Goal: Communication & Community: Share content

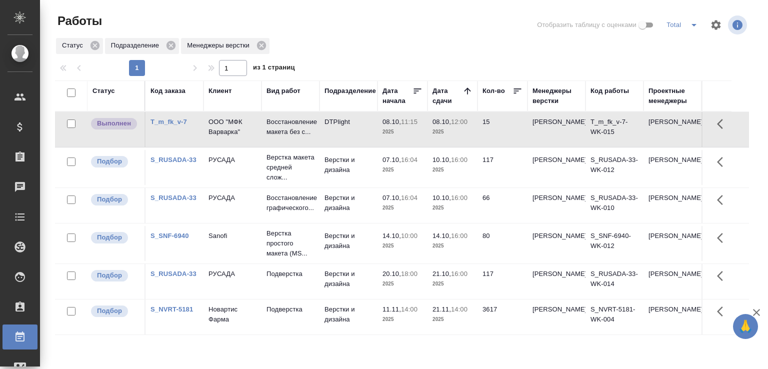
scroll to position [77, 0]
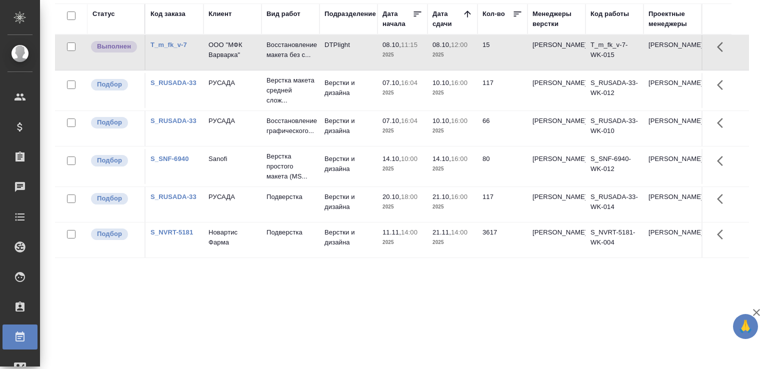
click at [380, 56] on td "08.10, 11:15 2025" at bounding box center [402, 52] width 50 height 35
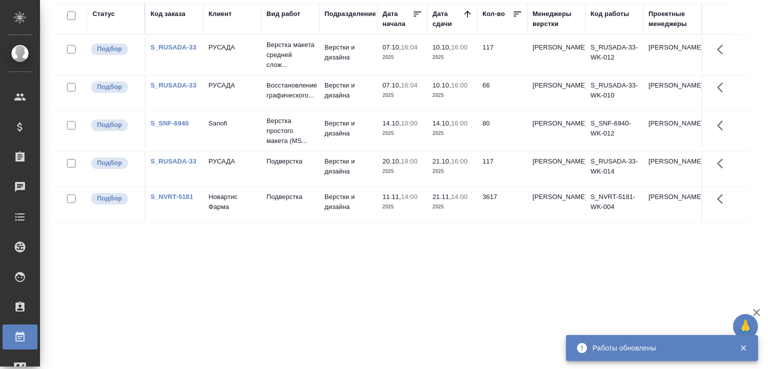
click at [182, 309] on div "Статус Код заказа Клиент Вид работ Подразделение Дата начала Дата сдачи Кол-во …" at bounding box center [402, 183] width 694 height 360
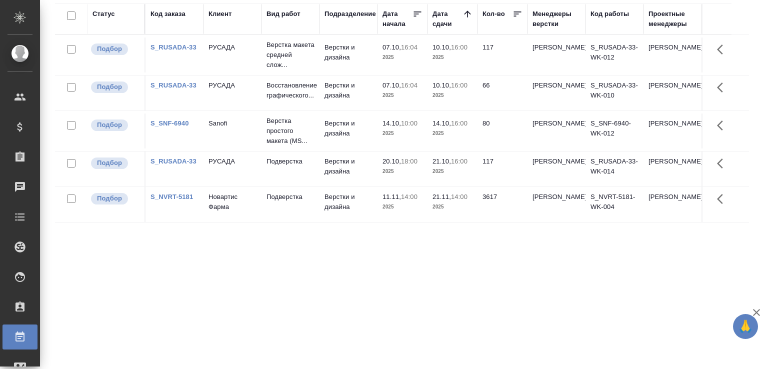
click at [297, 279] on div "Статус Код заказа Клиент Вид работ Подразделение Дата начала Дата сдачи Кол-во …" at bounding box center [402, 183] width 694 height 360
click at [100, 260] on div "Статус Код заказа Клиент Вид работ Подразделение Дата начала Дата сдачи Кол-во …" at bounding box center [402, 183] width 694 height 360
click at [351, 49] on td "Верстки и дизайна" at bounding box center [348, 54] width 58 height 35
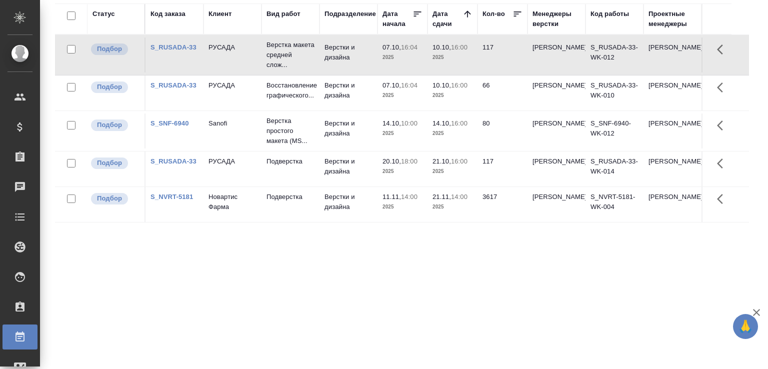
click at [351, 49] on td "Верстки и дизайна" at bounding box center [348, 54] width 58 height 35
click at [290, 144] on p "Верстка простого макета (MS..." at bounding box center [290, 131] width 48 height 30
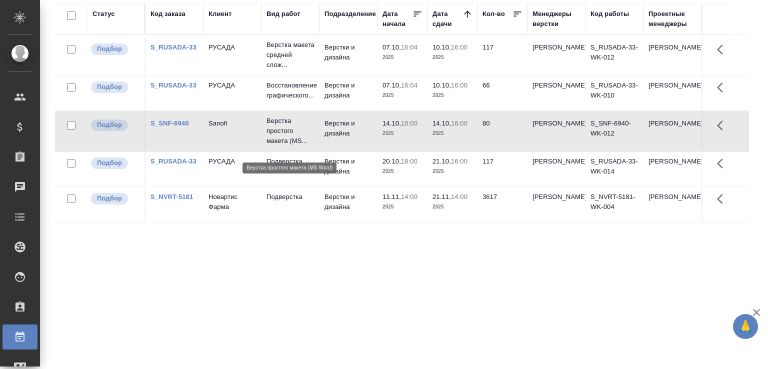
click at [290, 144] on p "Верстка простого макета (MS..." at bounding box center [290, 131] width 48 height 30
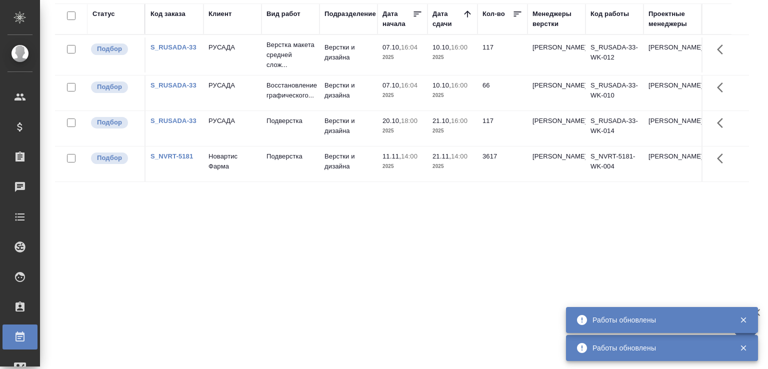
click at [130, 276] on div "Статус Код заказа Клиент Вид работ Подразделение Дата начала Дата сдачи Кол-во …" at bounding box center [402, 183] width 694 height 360
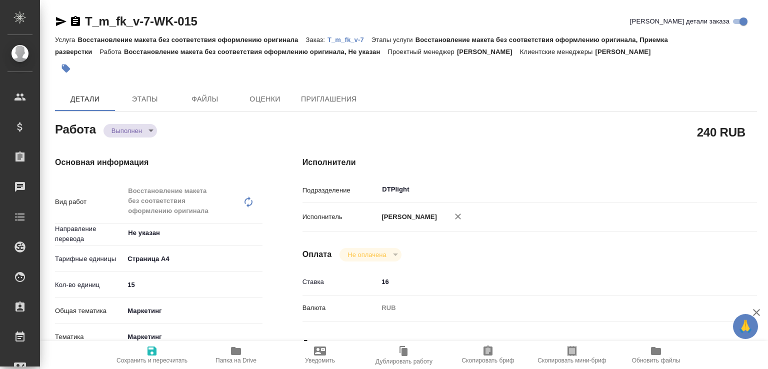
click at [151, 127] on body "🙏 .cls-1 fill:#fff; AWATERA Малофеева Екатерина e.malofeeva Клиенты Спецификаци…" at bounding box center [384, 184] width 768 height 369
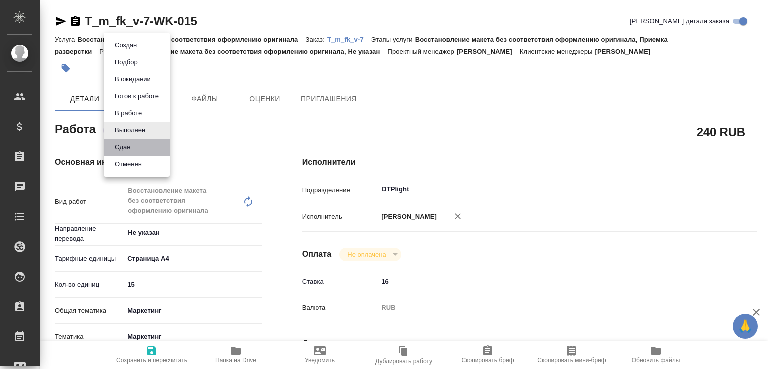
click at [142, 146] on li "Сдан" at bounding box center [137, 147] width 66 height 17
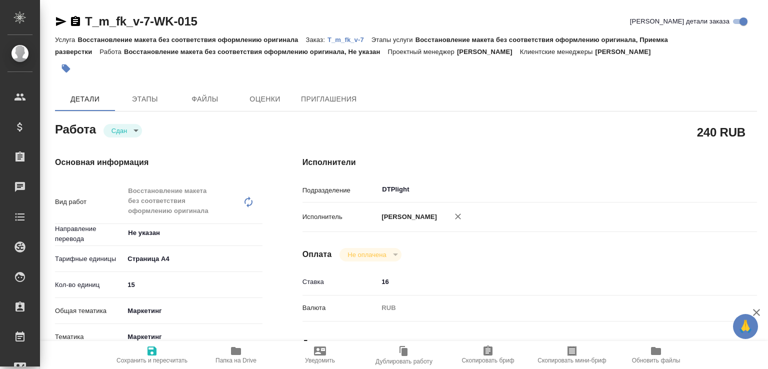
type textarea "x"
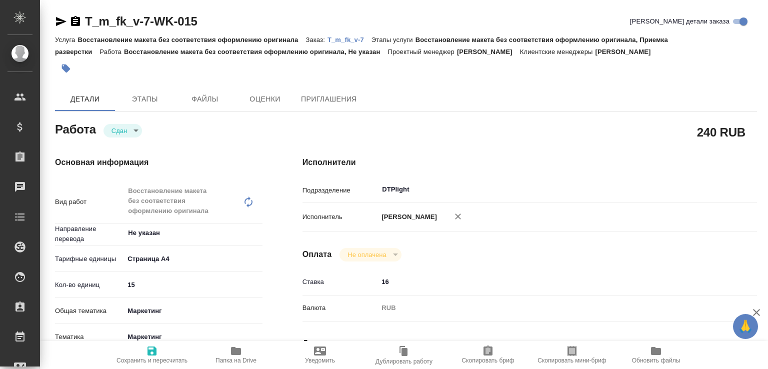
type textarea "x"
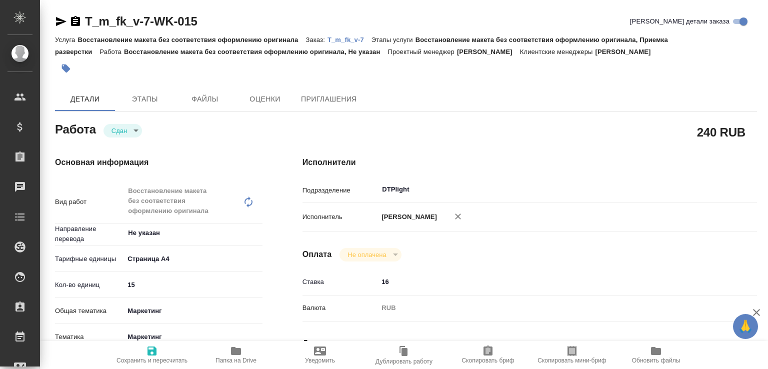
type textarea "x"
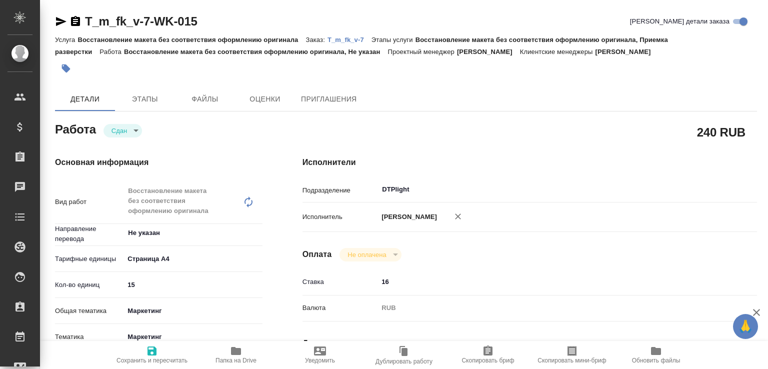
type textarea "x"
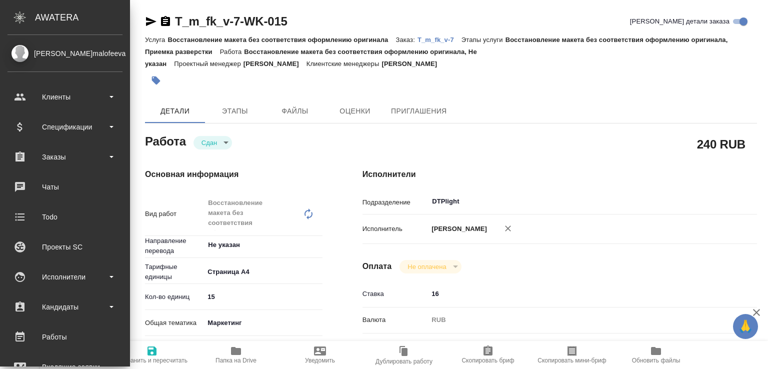
type textarea "x"
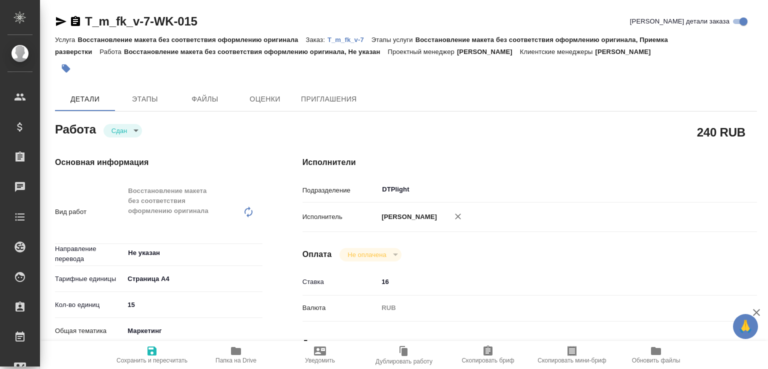
click at [227, 360] on span "Папка на Drive" at bounding box center [235, 360] width 41 height 7
click at [342, 40] on p "T_m_fk_v-7" at bounding box center [349, 39] width 44 height 7
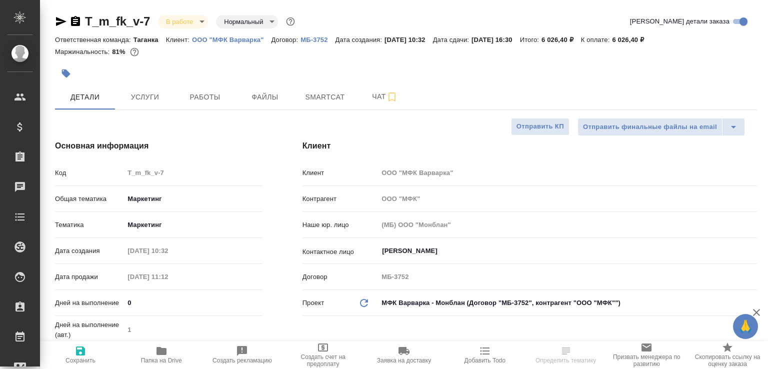
select select "RU"
click at [365, 96] on span "Чат" at bounding box center [385, 96] width 48 height 12
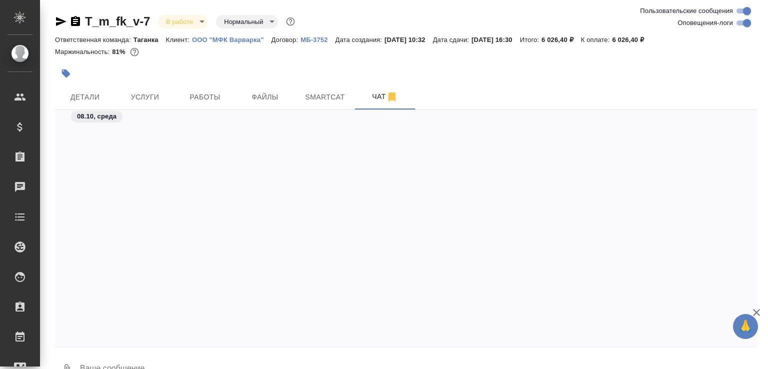
scroll to position [4021, 0]
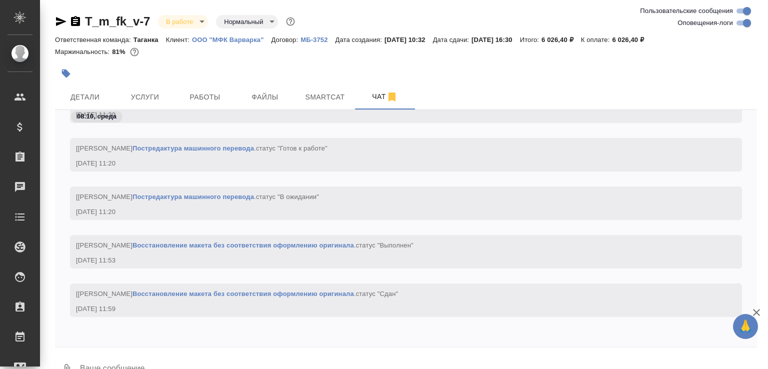
click at [254, 363] on textarea at bounding box center [418, 369] width 678 height 34
paste textarea "https://drive.awatera.com/apps/files/files/10630162?dir=/Shares/m_fk_v/Orders/T…"
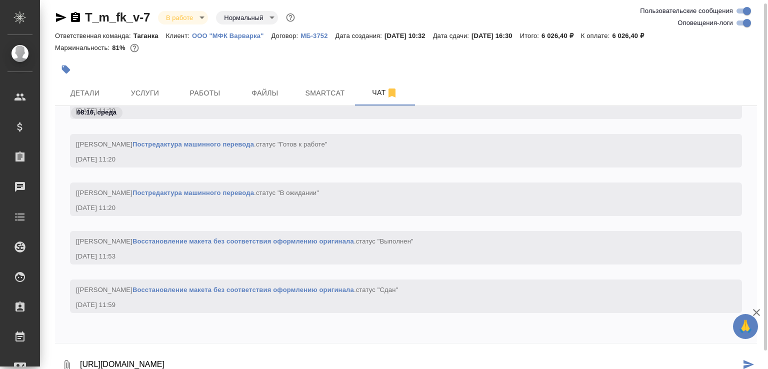
type textarea "https://drive.awatera.com/apps/files/files/10630162?dir=/Shares/m_fk_v/Orders/T…"
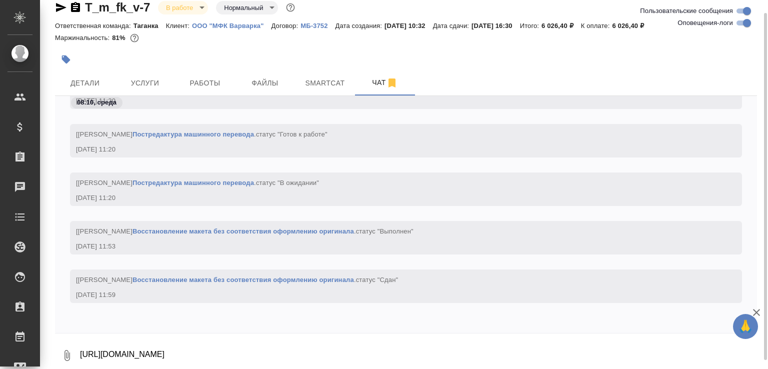
scroll to position [4069, 0]
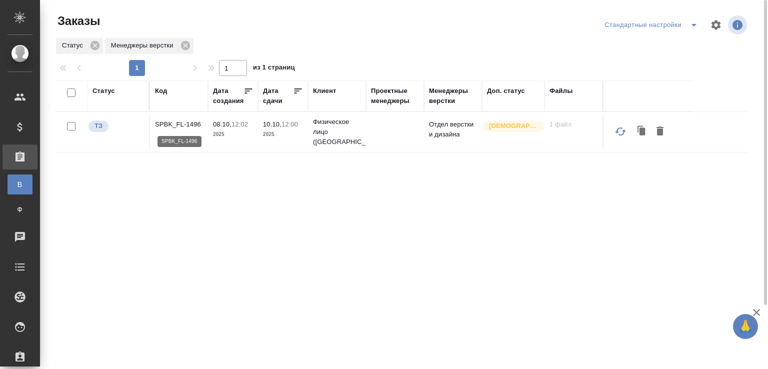
click at [190, 125] on p "SPBK_FL-1496" at bounding box center [179, 124] width 48 height 10
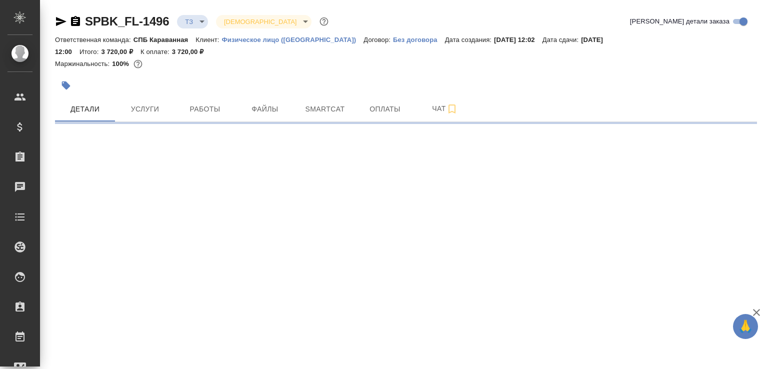
select select "RU"
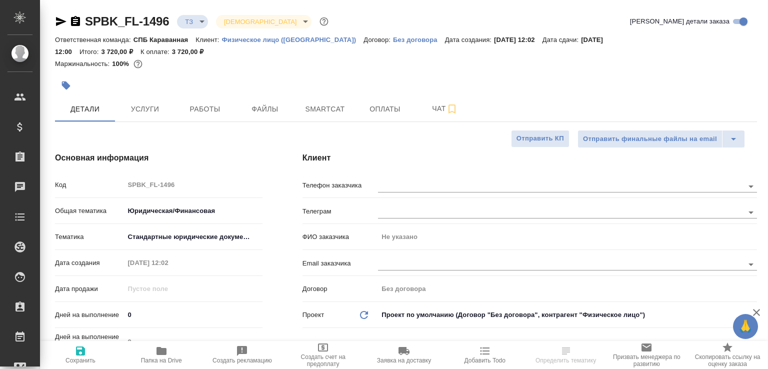
type textarea "x"
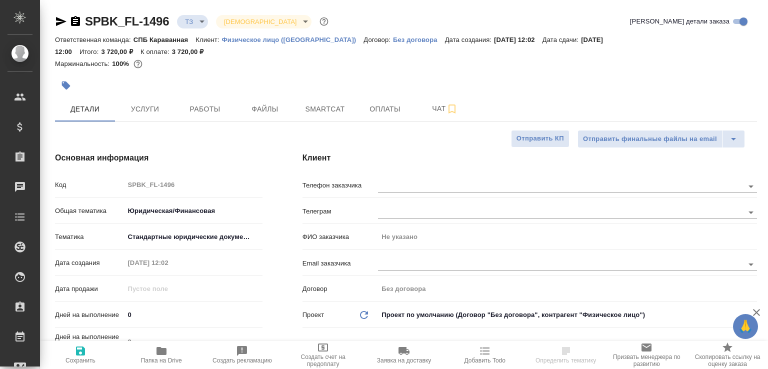
type textarea "x"
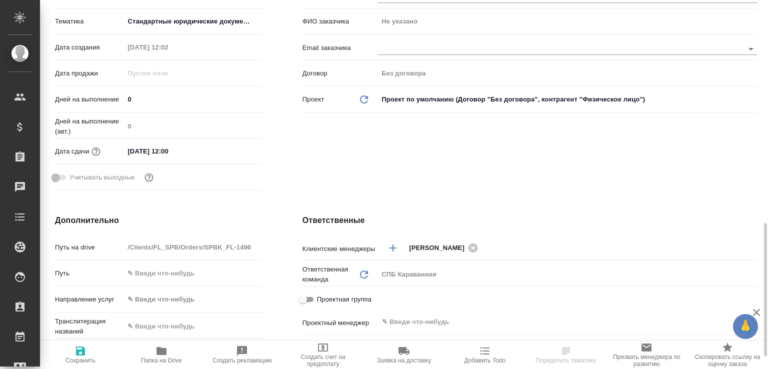
scroll to position [322, 0]
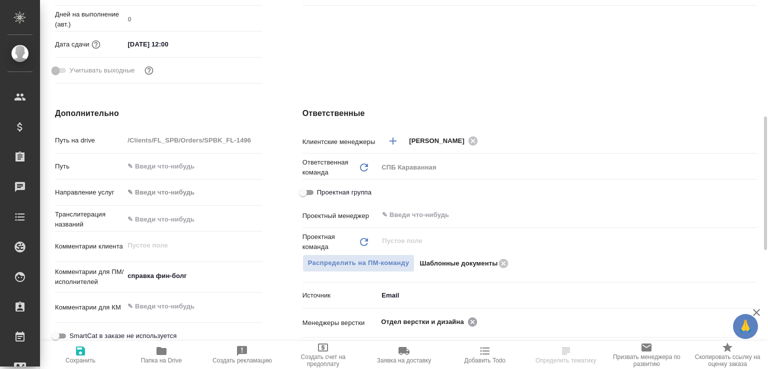
click at [470, 320] on icon at bounding box center [472, 321] width 9 height 9
type textarea "x"
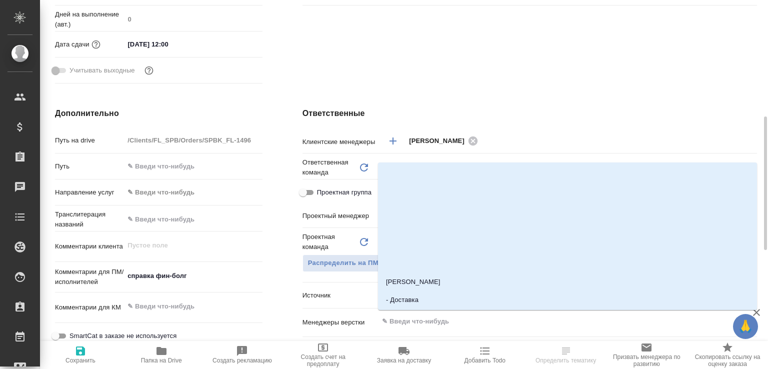
click at [470, 320] on input "text" at bounding box center [550, 321] width 339 height 12
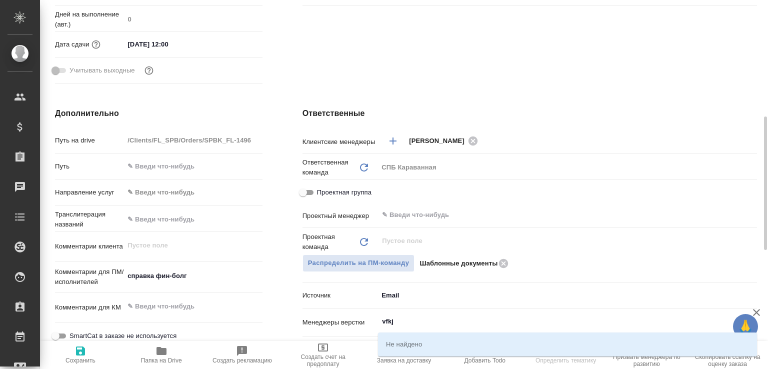
type input "vfkj"
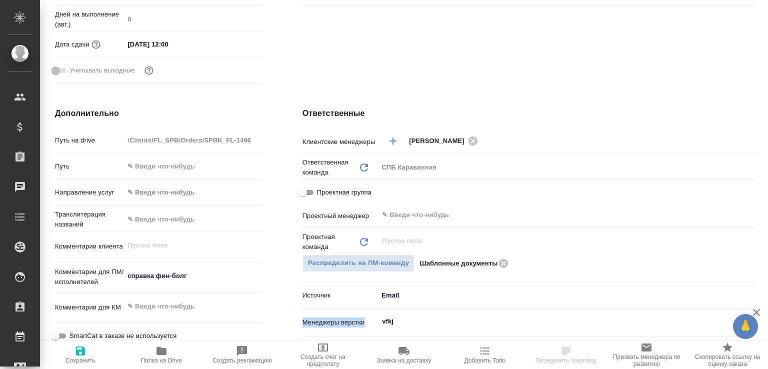
click at [404, 312] on div "Клиентские менеджеры Москалец Алина ​ Ответственная команда Обновить СПБ Карава…" at bounding box center [529, 300] width 454 height 339
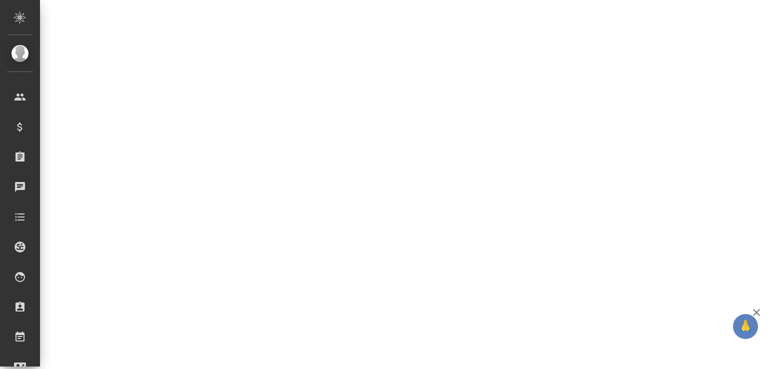
click at [404, 321] on div ".cls-1 fill:#fff; AWATERA Малофеева Екатерина e.malofeeva Клиенты Спецификации …" at bounding box center [384, 184] width 768 height 369
select select "RU"
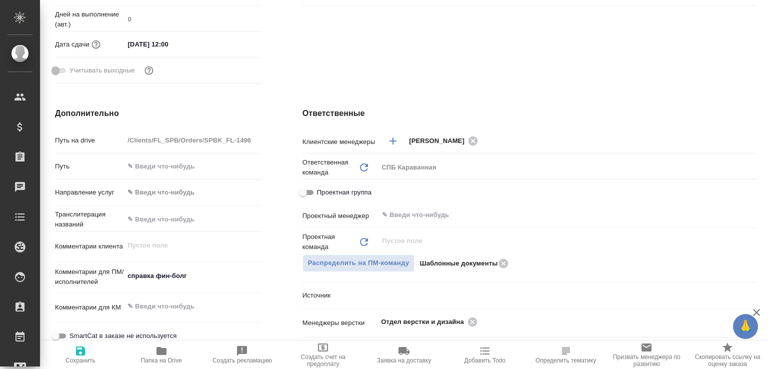
type textarea "x"
click at [470, 320] on icon at bounding box center [472, 321] width 9 height 9
type textarea "x"
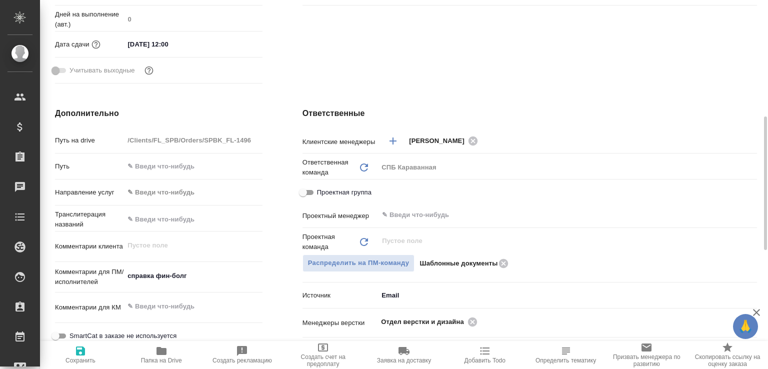
type textarea "x"
click at [470, 320] on input "text" at bounding box center [550, 321] width 339 height 12
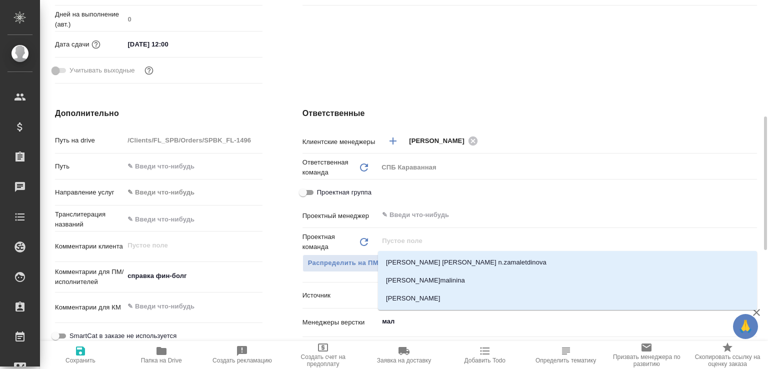
type input "мало"
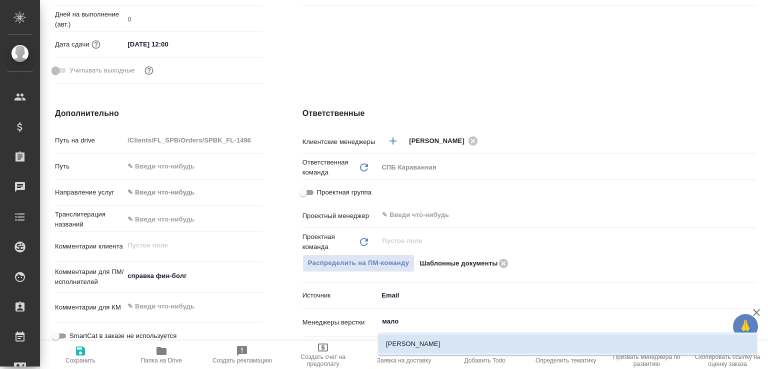
click at [437, 340] on li "[PERSON_NAME]" at bounding box center [567, 344] width 379 height 18
type textarea "x"
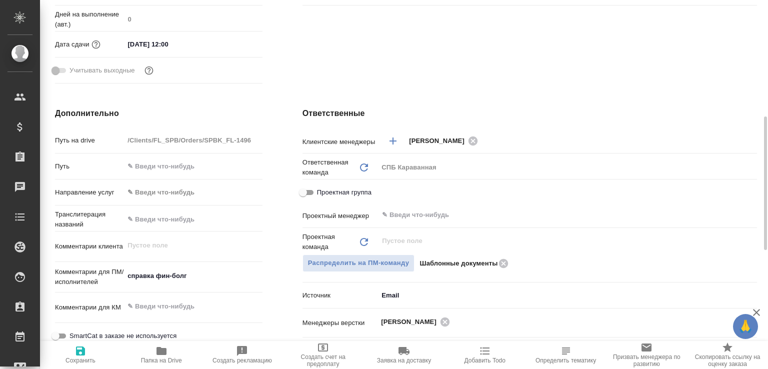
click at [81, 350] on icon "button" at bounding box center [80, 350] width 9 height 9
type textarea "x"
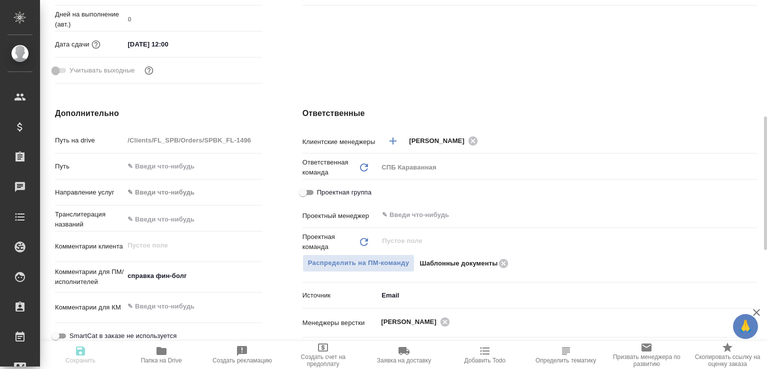
type textarea "x"
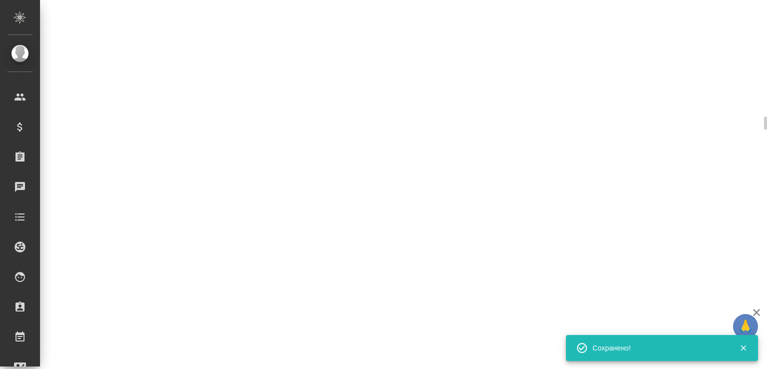
select select "RU"
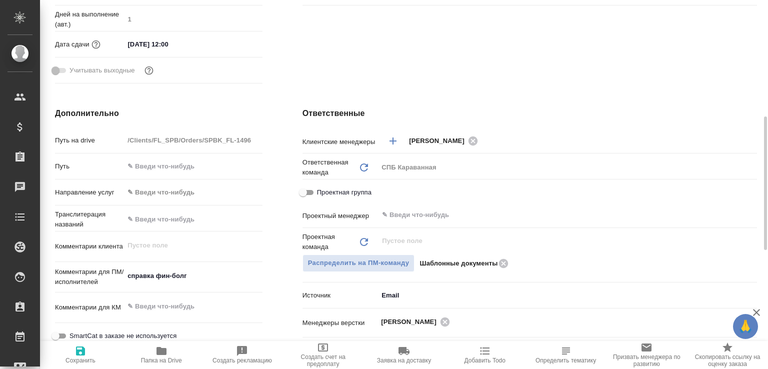
click at [89, 352] on span "Сохранить" at bounding box center [80, 354] width 69 height 19
type textarea "x"
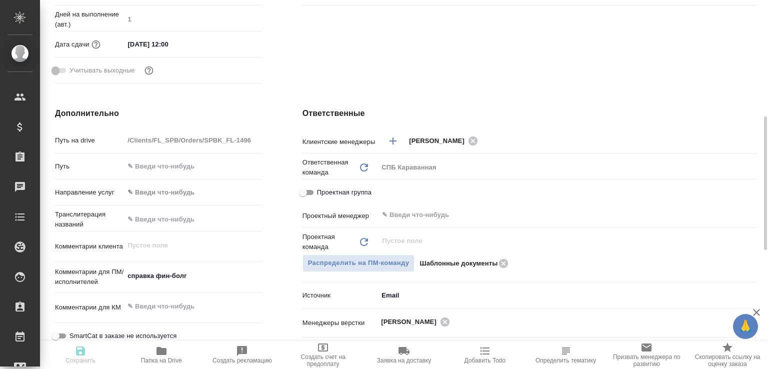
type textarea "x"
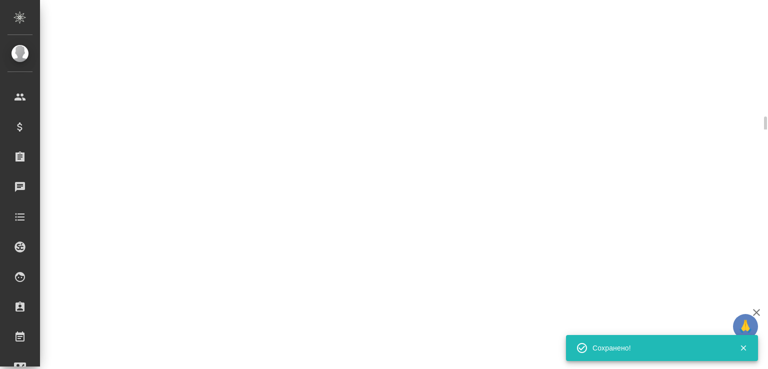
select select "RU"
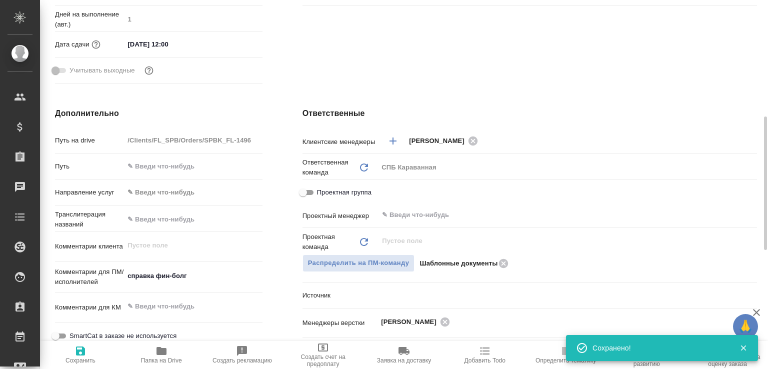
type textarea "x"
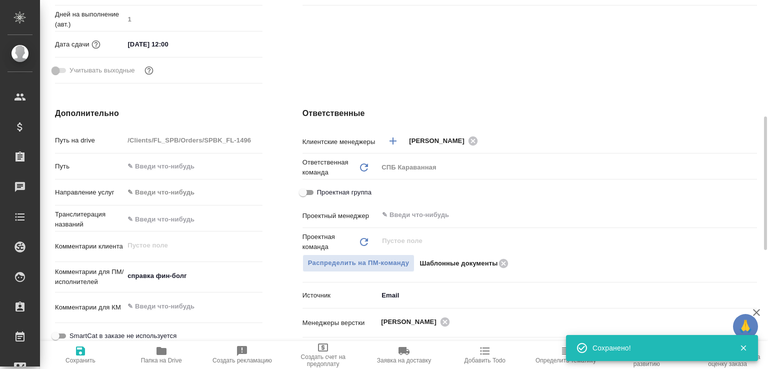
type textarea "x"
click at [175, 353] on span "Папка на Drive" at bounding box center [161, 354] width 69 height 19
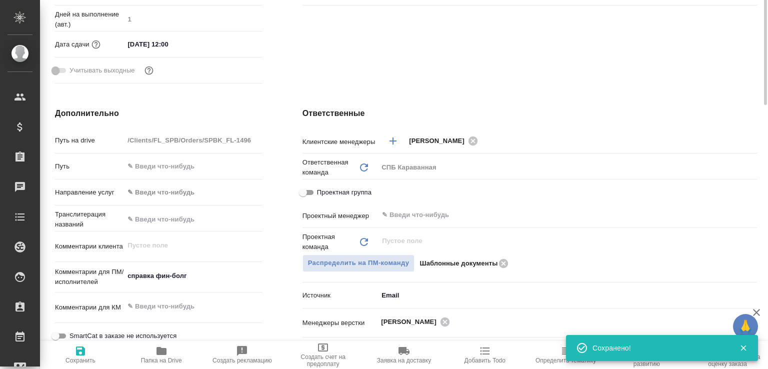
scroll to position [60, 0]
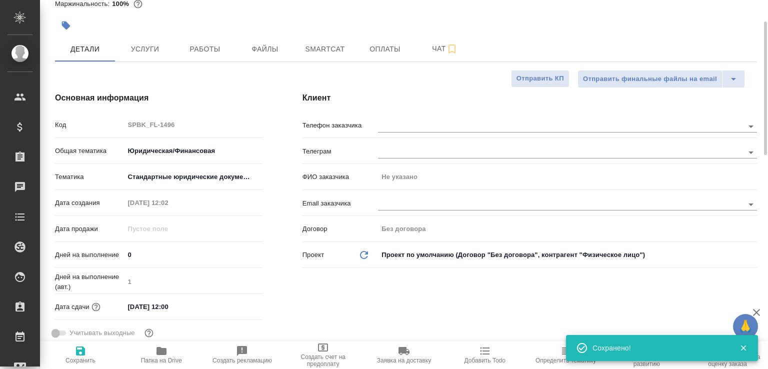
type textarea "x"
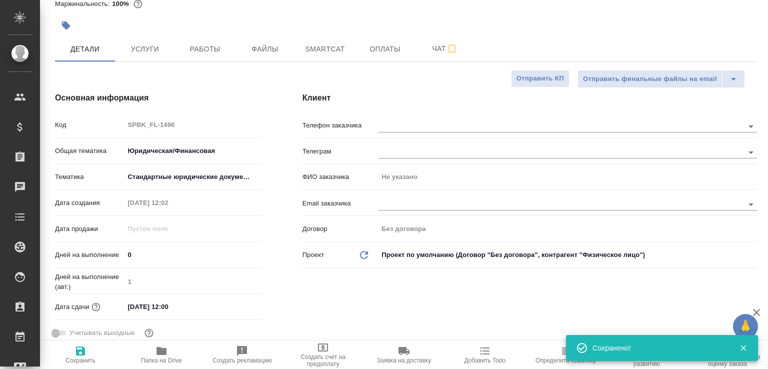
type textarea "x"
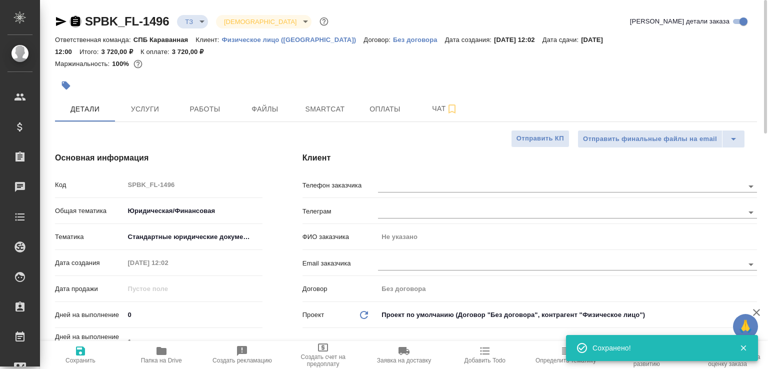
click at [72, 20] on icon "button" at bounding box center [75, 21] width 9 height 10
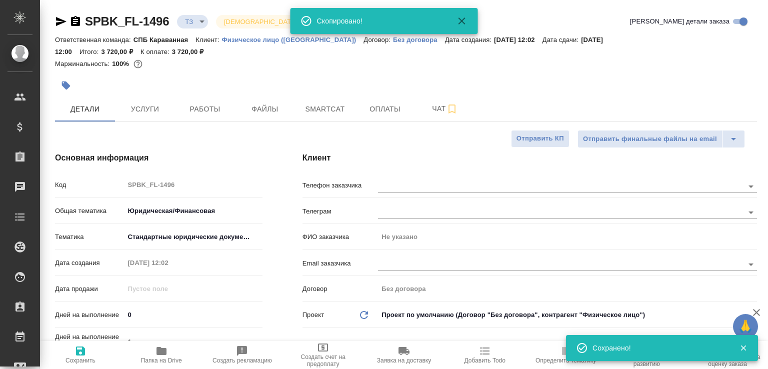
click at [205, 23] on body "🙏 .cls-1 fill:#fff; AWATERA Малофеева Екатерина e.malofeeva Клиенты Спецификаци…" at bounding box center [384, 184] width 768 height 369
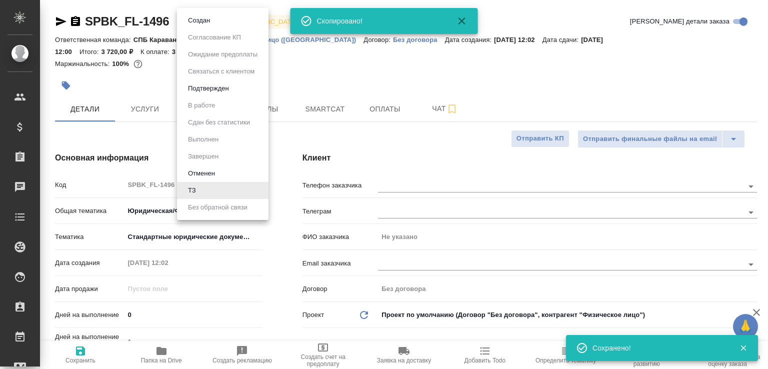
click at [205, 23] on button "Создан" at bounding box center [199, 20] width 28 height 11
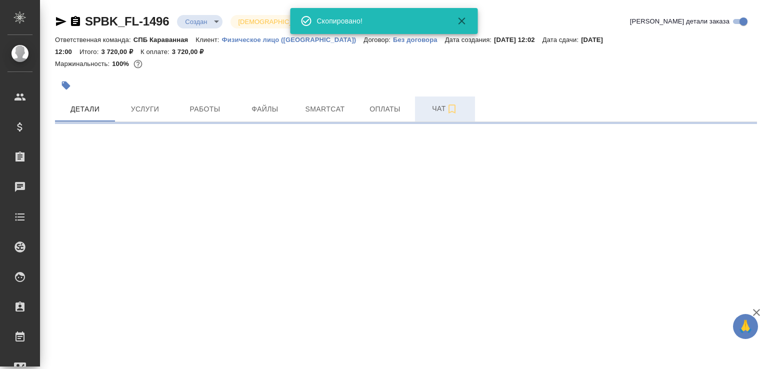
select select "RU"
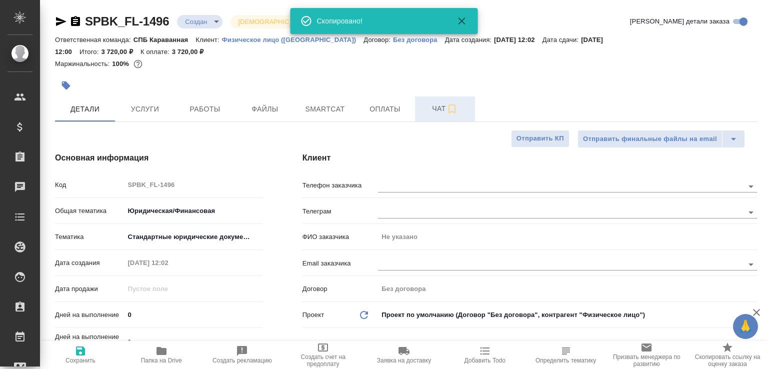
type textarea "x"
click at [420, 100] on button "Чат" at bounding box center [445, 108] width 60 height 25
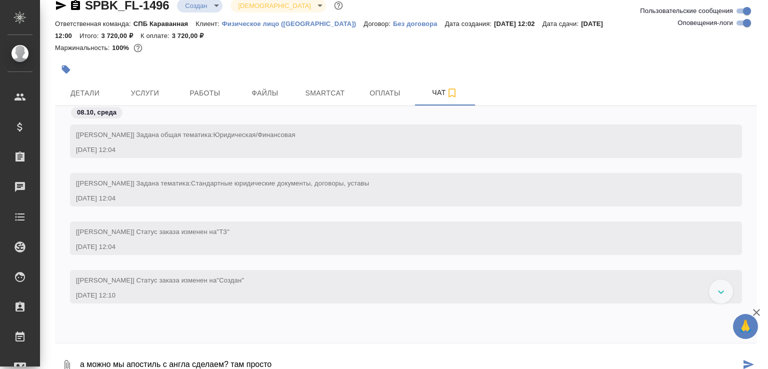
click at [76, 4] on icon "button" at bounding box center [75, 5] width 9 height 10
click at [292, 365] on textarea "а можно мы апостиль с англа сделаем? там просто" at bounding box center [409, 365] width 661 height 34
drag, startPoint x: 238, startPoint y: 364, endPoint x: 337, endPoint y: 352, distance: 99.7
click at [337, 352] on textarea "а можно мы апостиль с англа сделаем? там просто" at bounding box center [409, 365] width 661 height 34
type textarea "а можно мы апостиль с англа сделаем? у нас просто есть шаблон, чтоб с нуля не н…"
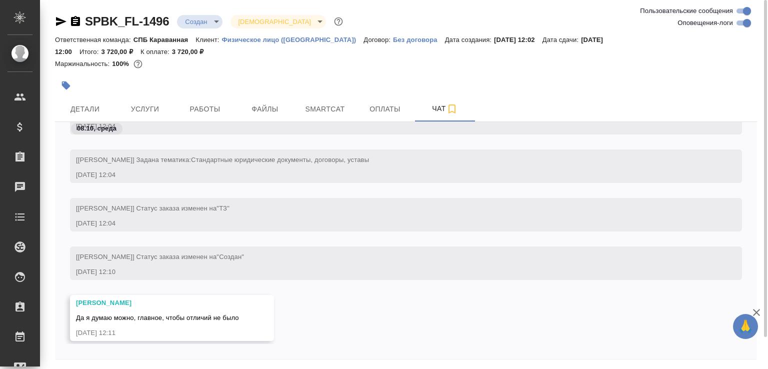
scroll to position [52, 0]
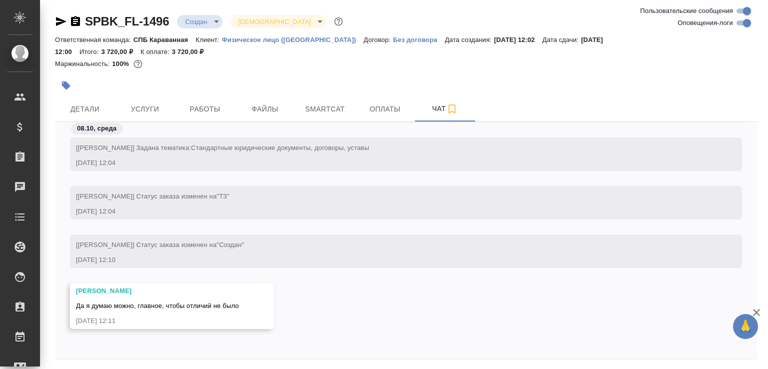
click at [74, 17] on icon "button" at bounding box center [75, 21] width 9 height 10
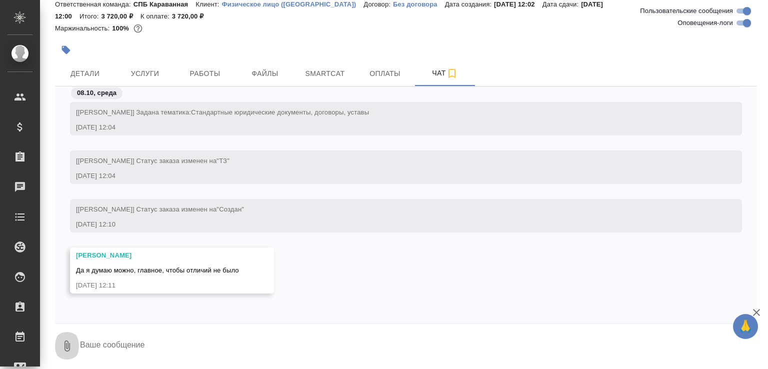
click at [65, 338] on button "0" at bounding box center [67, 346] width 24 height 34
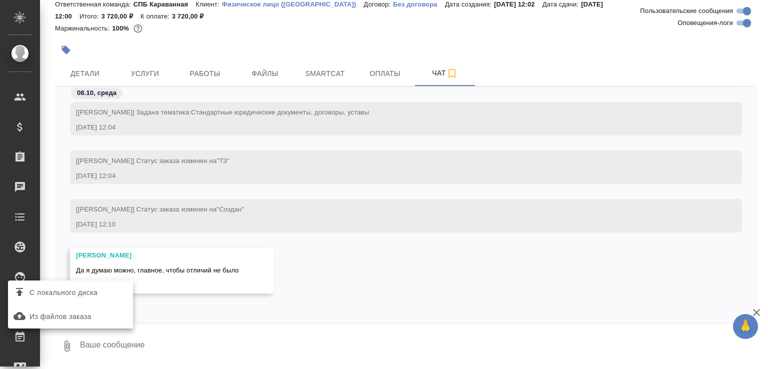
click at [78, 295] on span "С локального диска" at bounding box center [63, 292] width 68 height 12
click at [0, 0] on input "С локального диска" at bounding box center [0, 0] width 0 height 0
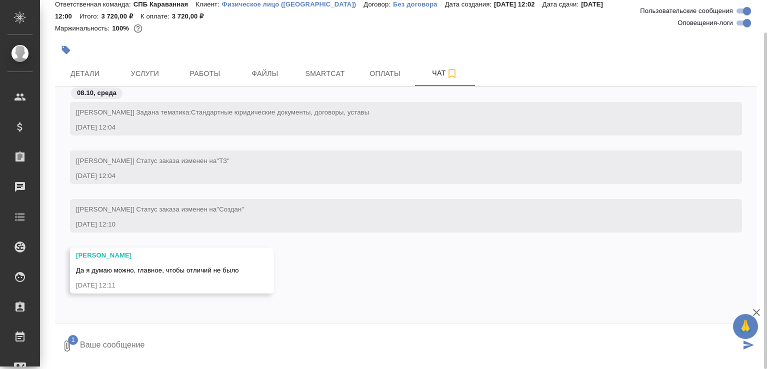
click at [747, 347] on icon "submit" at bounding box center [748, 344] width 10 height 9
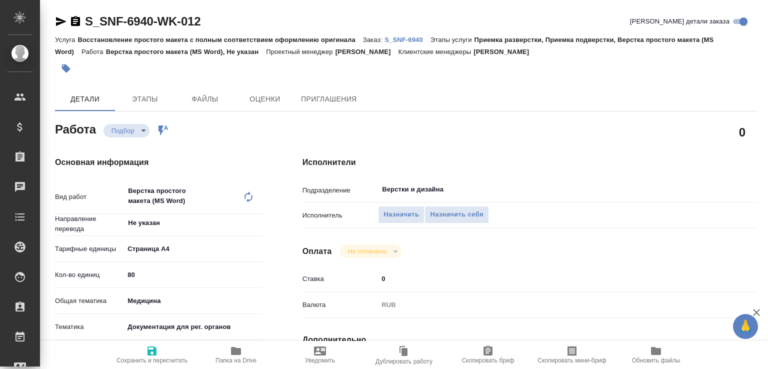
click at [410, 40] on p "S_SNF-6940" at bounding box center [407, 39] width 46 height 7
click at [400, 215] on span "Назначить" at bounding box center [400, 214] width 35 height 11
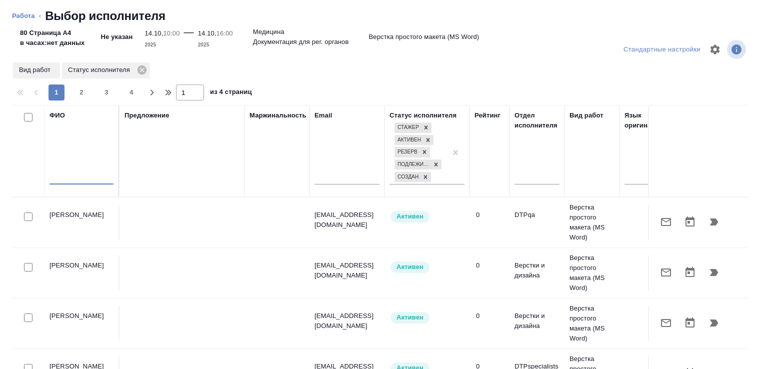
click at [64, 174] on input "text" at bounding box center [81, 178] width 64 height 12
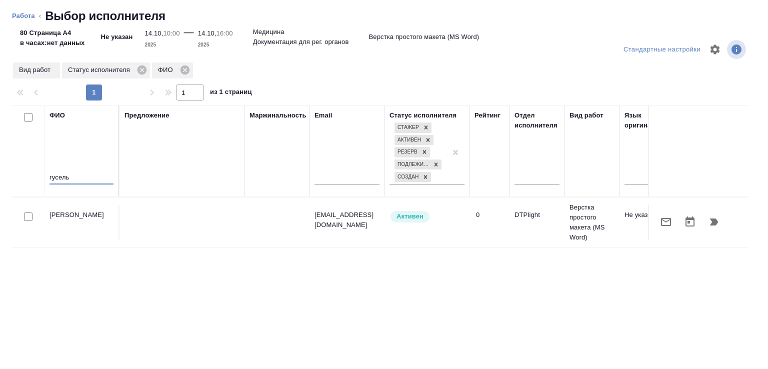
type input "гусель"
click at [710, 222] on icon "button" at bounding box center [714, 221] width 8 height 7
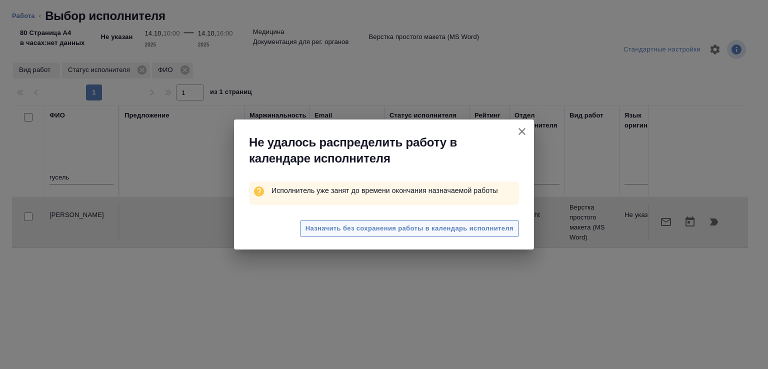
click at [390, 230] on span "Назначить без сохранения работы в календарь исполнителя" at bounding box center [409, 228] width 208 height 11
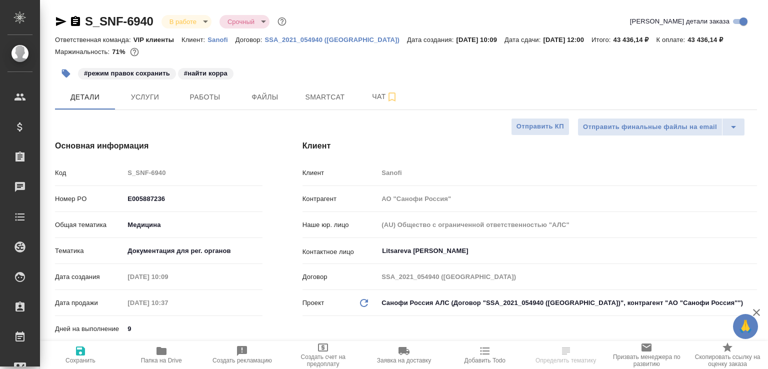
select select "RU"
click at [198, 106] on button "Работы" at bounding box center [205, 96] width 60 height 25
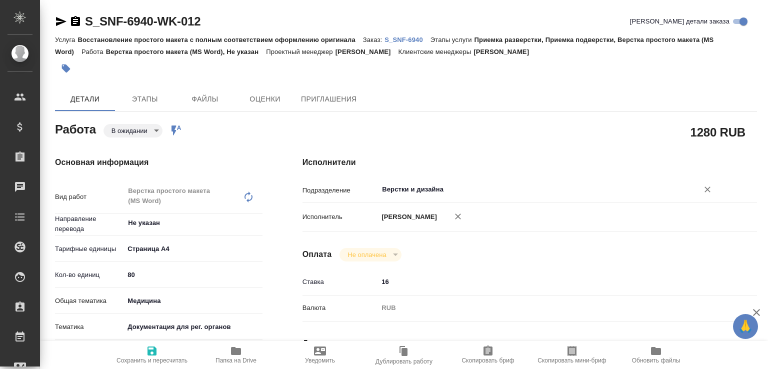
type textarea "x"
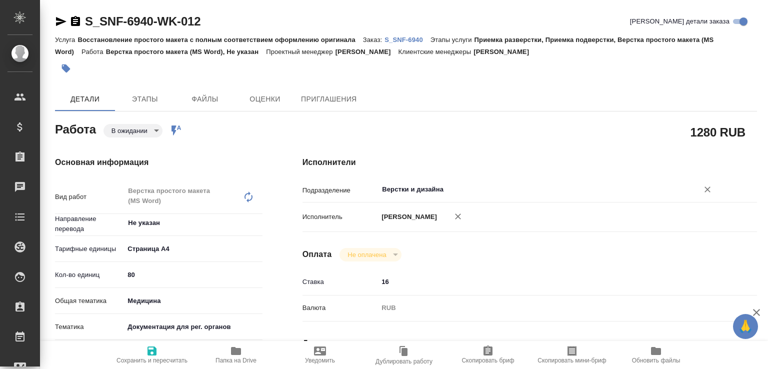
type textarea "x"
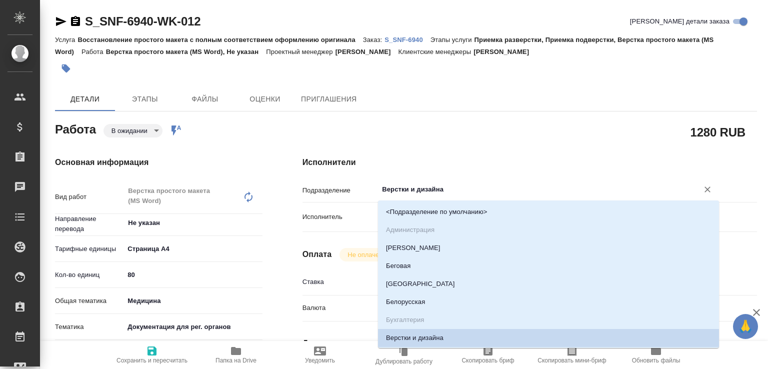
click at [417, 186] on input "Верстки и дизайна" at bounding box center [531, 189] width 301 height 12
type input "d"
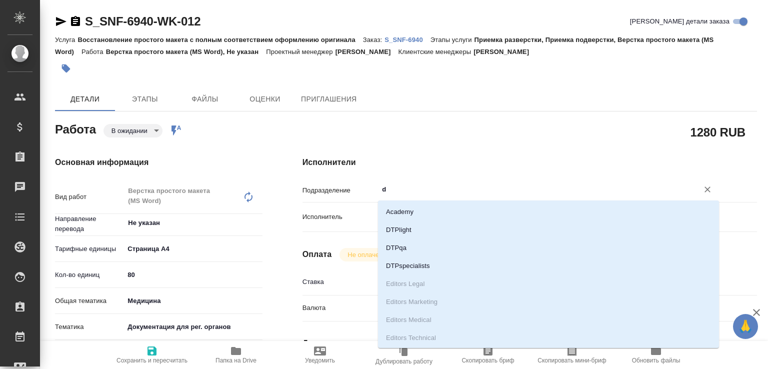
type textarea "x"
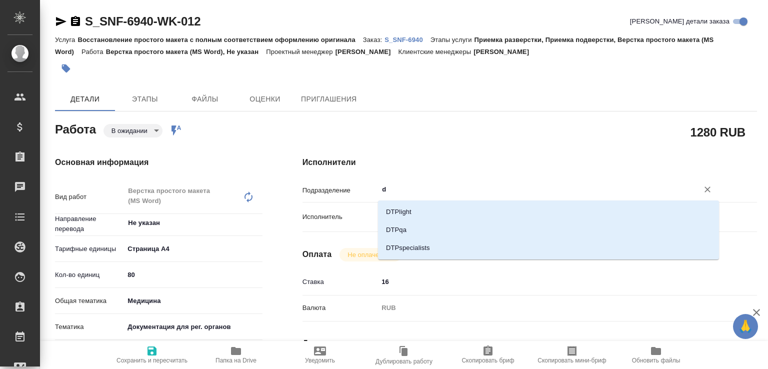
type input "dt"
click at [419, 203] on li "DTPlight" at bounding box center [548, 212] width 341 height 18
type textarea "x"
type input "DTPlight"
type textarea "x"
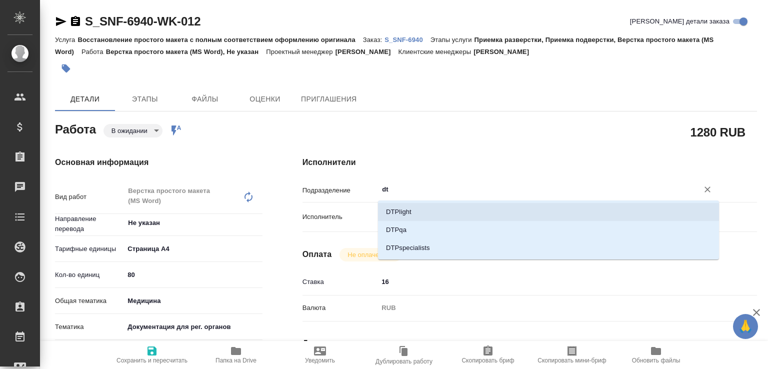
type textarea "x"
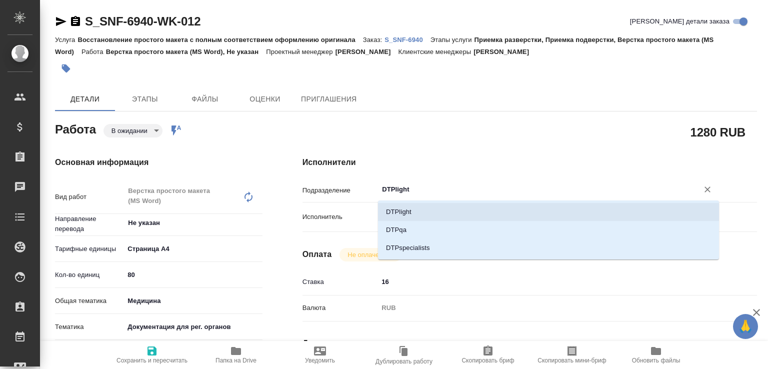
type textarea "x"
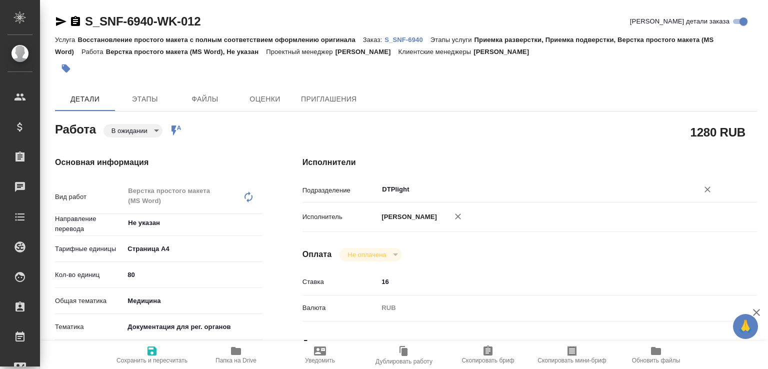
type input "DTPlight"
click at [173, 345] on span "Сохранить и пересчитать" at bounding box center [152, 354] width 72 height 19
type textarea "x"
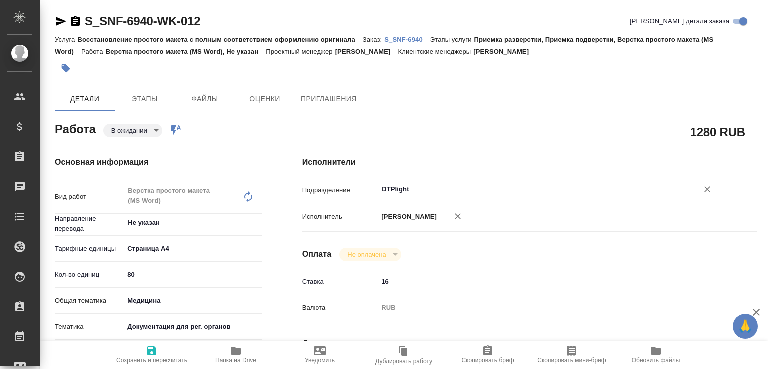
type textarea "x"
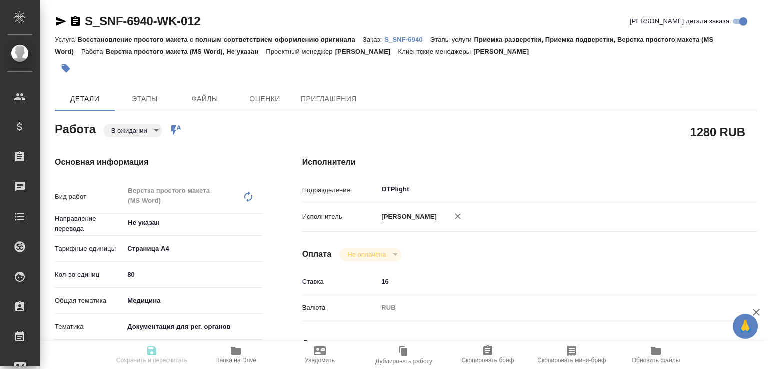
type textarea "x"
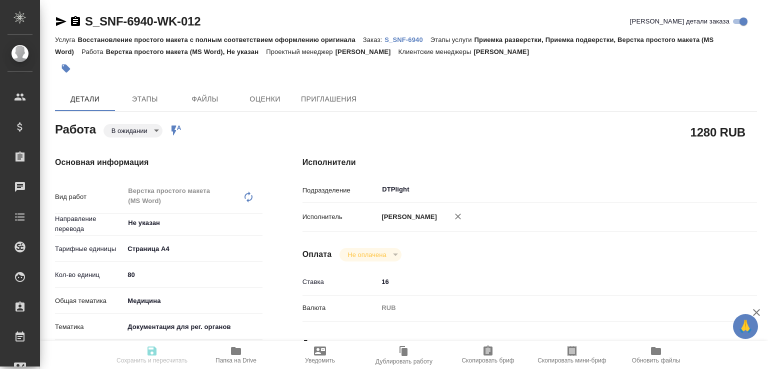
type textarea "x"
type input "pending"
type textarea "Верстка простого макета (MS Word)"
type textarea "x"
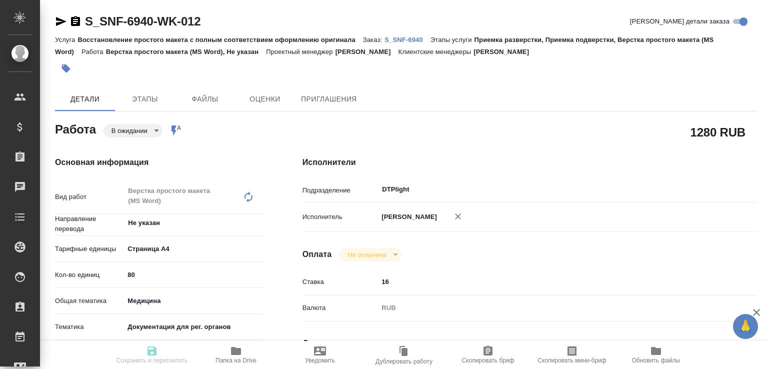
type input "Не указан"
type input "5f036ec4e16dec2d6b59c8ff"
type input "80"
type input "med"
type input "5f647205b73bc97568ca66c6"
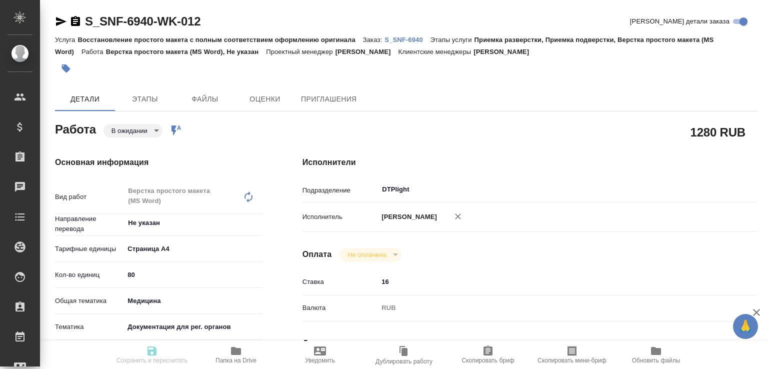
type input "14.10.2025 10:00"
type input "14.10.2025 16:00"
type input "15.10.2025 12:00"
type input "DTPlight"
type input "notPayed"
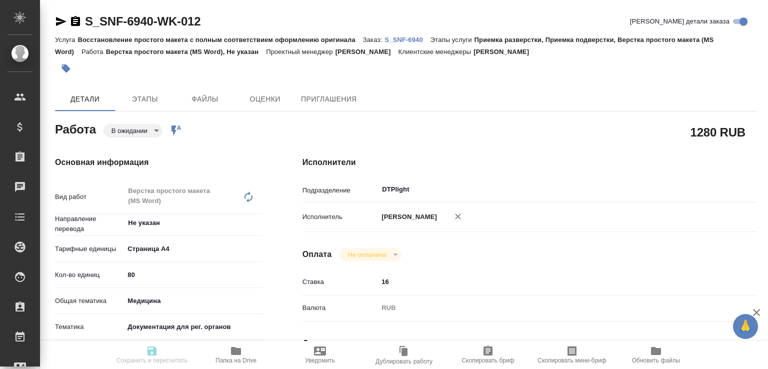
type input "16"
type input "RUB"
type input "[PERSON_NAME]"
type textarea "x"
type textarea "/Clients/Sanofi/Orders/S_SNF-6940/DTP/S_SNF-6940-WK-012"
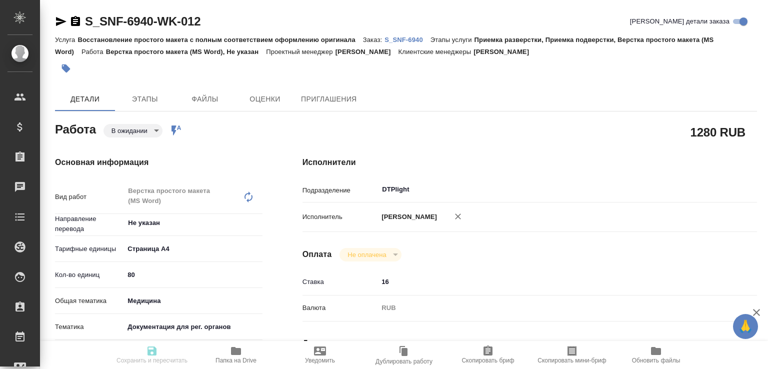
type textarea "x"
type input "S_SNF-6940"
type input "E005887236"
type input "Восстановление простого макета с полным соответствием оформлению оригинала"
type input "Приемка разверстки, Приемка подверстки, Верстка простого макета (MS Word)"
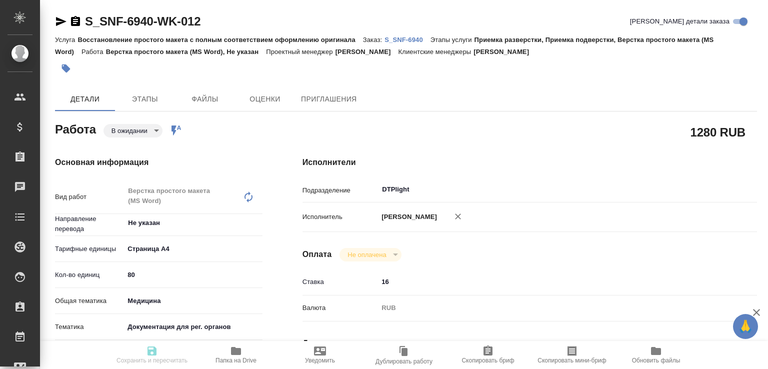
type input "Сайдашева Диляра"
type input "[PERSON_NAME]"
type input "/Clients/Sanofi/Orders/S_SNF-6940"
type textarea "x"
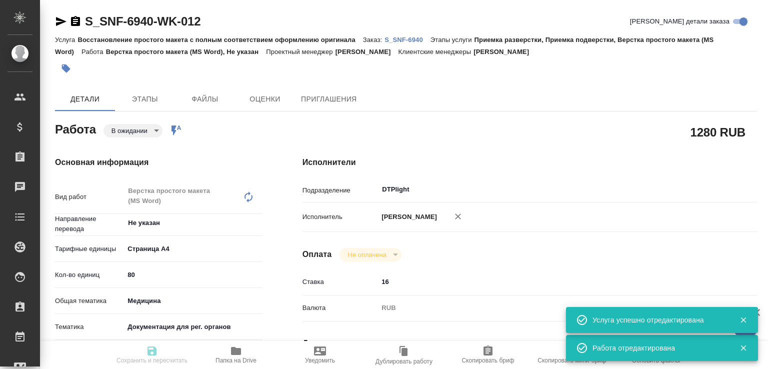
type textarea "x"
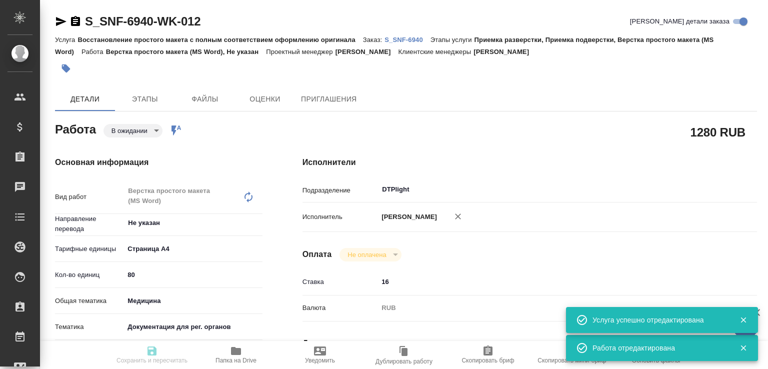
type textarea "x"
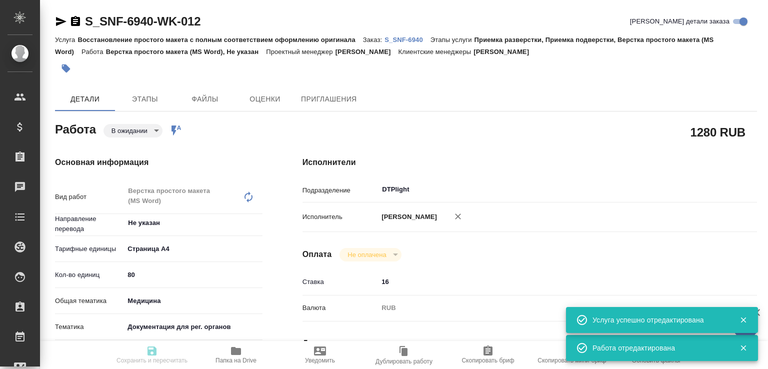
type input "pending"
type textarea "Верстка простого макета (MS Word)"
type textarea "x"
type input "Не указан"
type input "5f036ec4e16dec2d6b59c8ff"
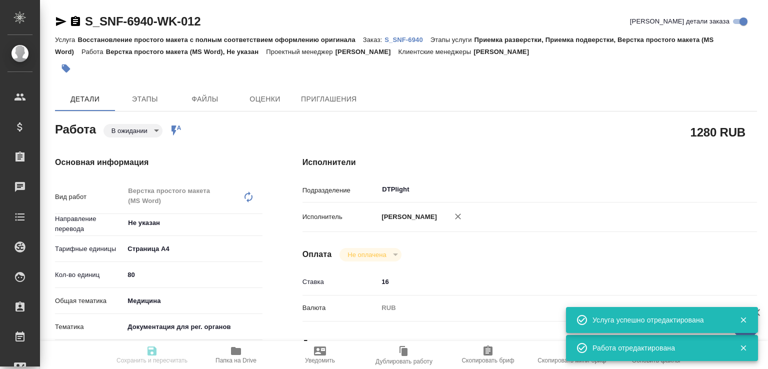
type input "80"
type input "med"
type input "5f647205b73bc97568ca66c6"
type input "14.10.2025 10:00"
type input "14.10.2025 16:00"
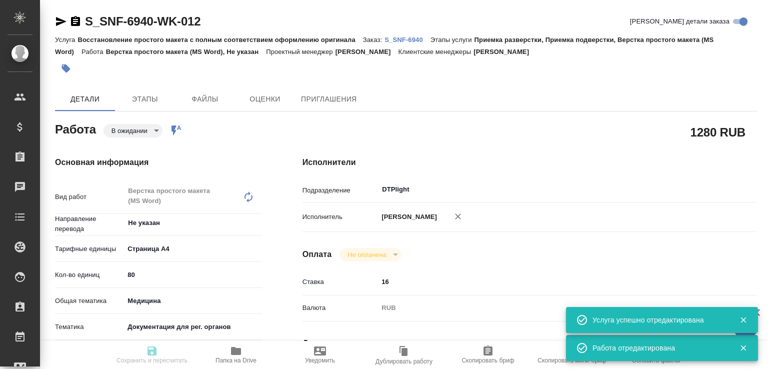
type input "15.10.2025 12:00"
type input "DTPlight"
type input "notPayed"
type input "16"
type input "RUB"
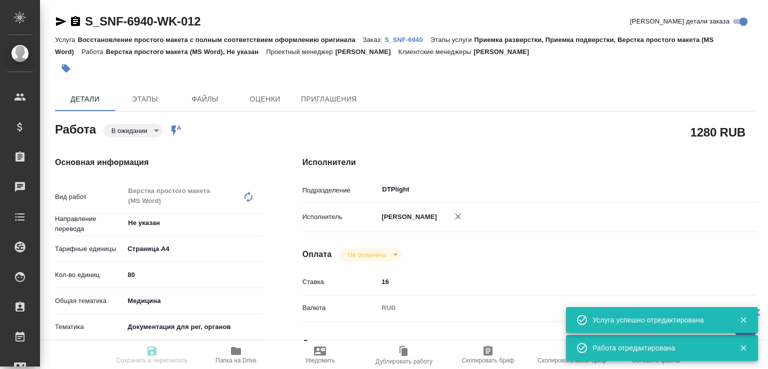
type input "[PERSON_NAME]"
type textarea "x"
type textarea "/Clients/Sanofi/Orders/S_SNF-6940/DTP/S_SNF-6940-WK-012"
type textarea "x"
type input "S_SNF-6940"
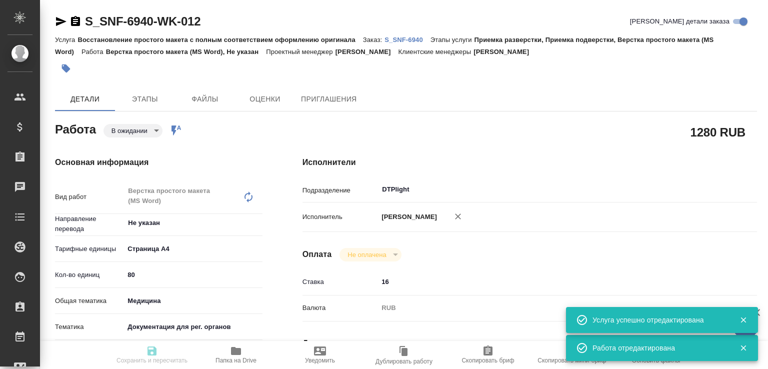
type input "E005887236"
type input "Восстановление простого макета с полным соответствием оформлению оригинала"
type input "Приемка разверстки, Приемка подверстки, Верстка простого макета (MS Word)"
type input "Сайдашева Диляра"
type input "[PERSON_NAME]"
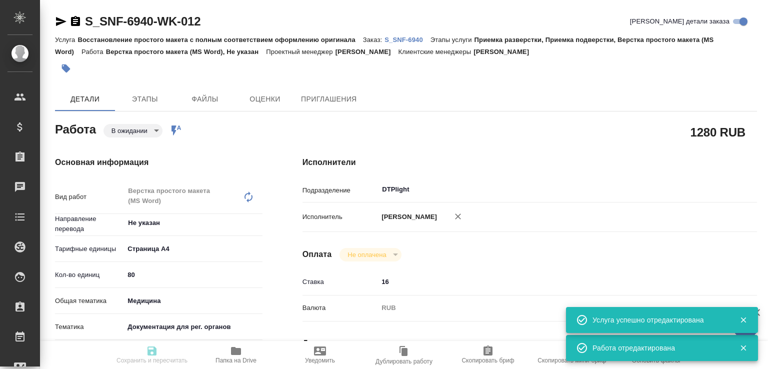
type input "/Clients/Sanofi/Orders/S_SNF-6940"
type textarea "x"
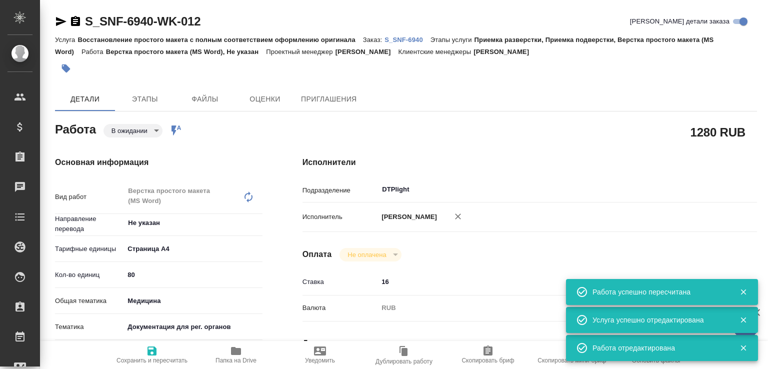
type textarea "x"
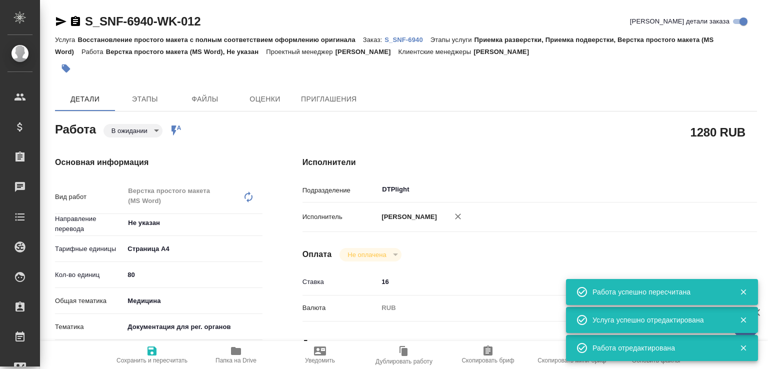
type textarea "x"
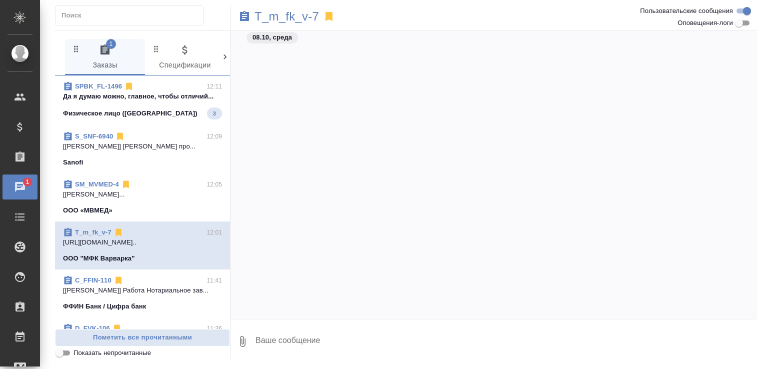
scroll to position [404, 0]
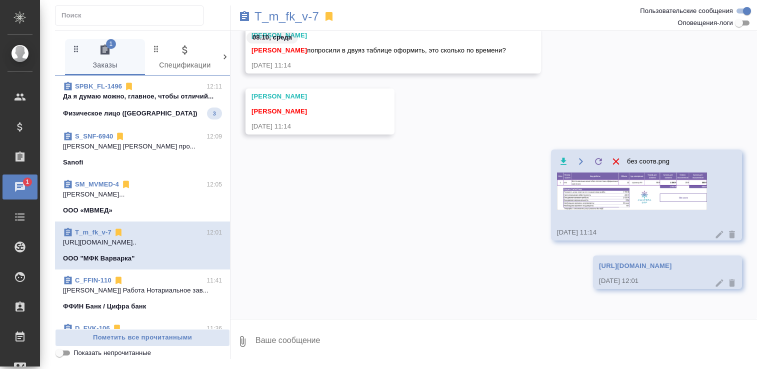
click at [174, 89] on div "SPBK_FL-1496 12:11" at bounding box center [142, 86] width 159 height 10
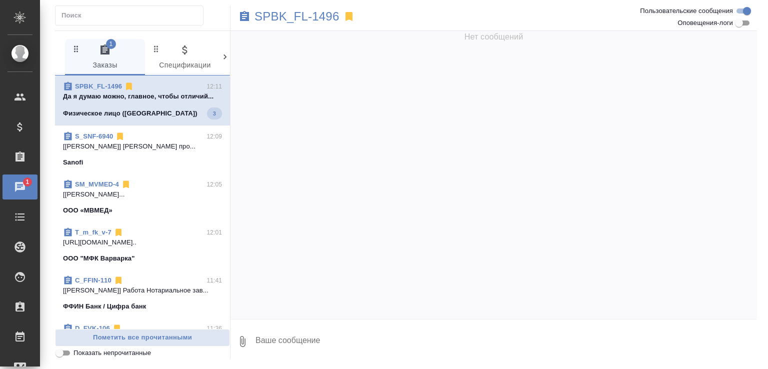
scroll to position [0, 0]
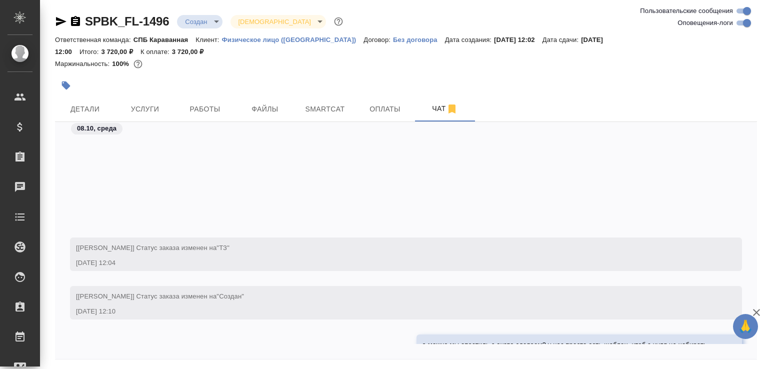
scroll to position [168, 0]
